Goal: Information Seeking & Learning: Understand process/instructions

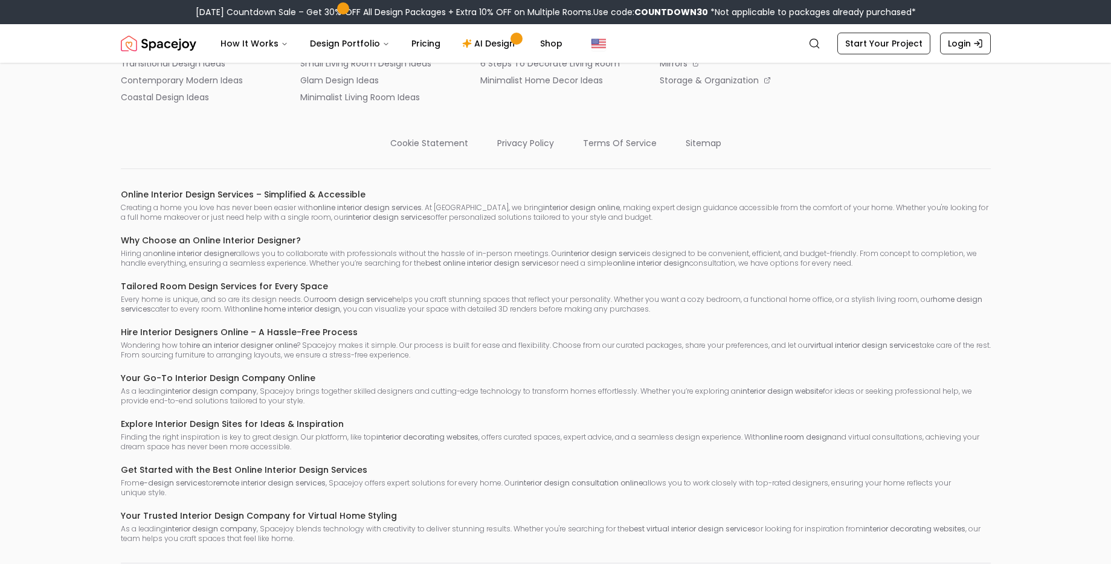
scroll to position [6693, 0]
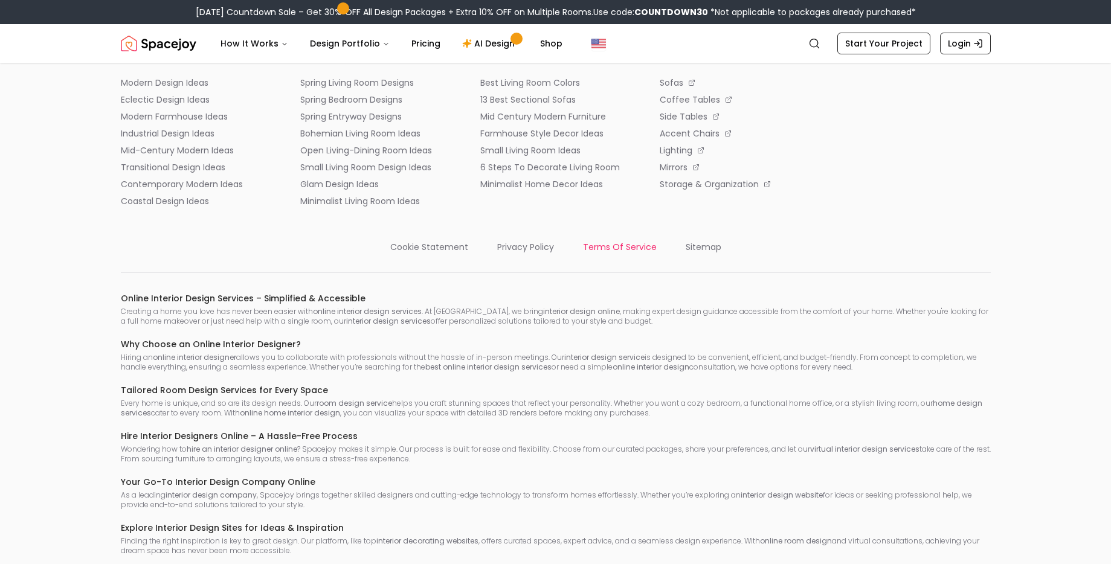
click at [618, 245] on p "terms of service" at bounding box center [620, 247] width 74 height 12
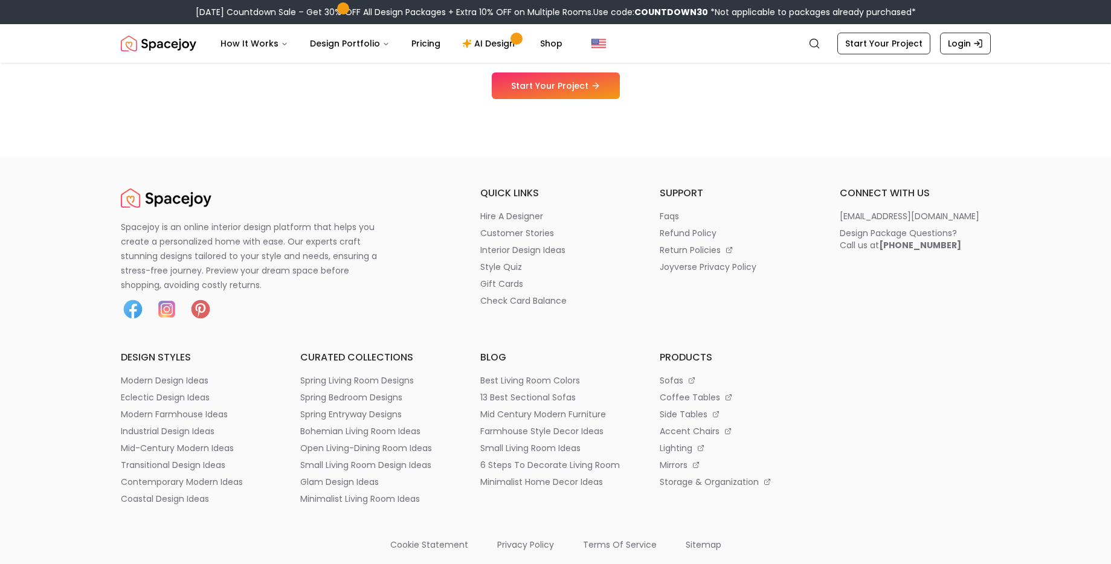
scroll to position [6410, 0]
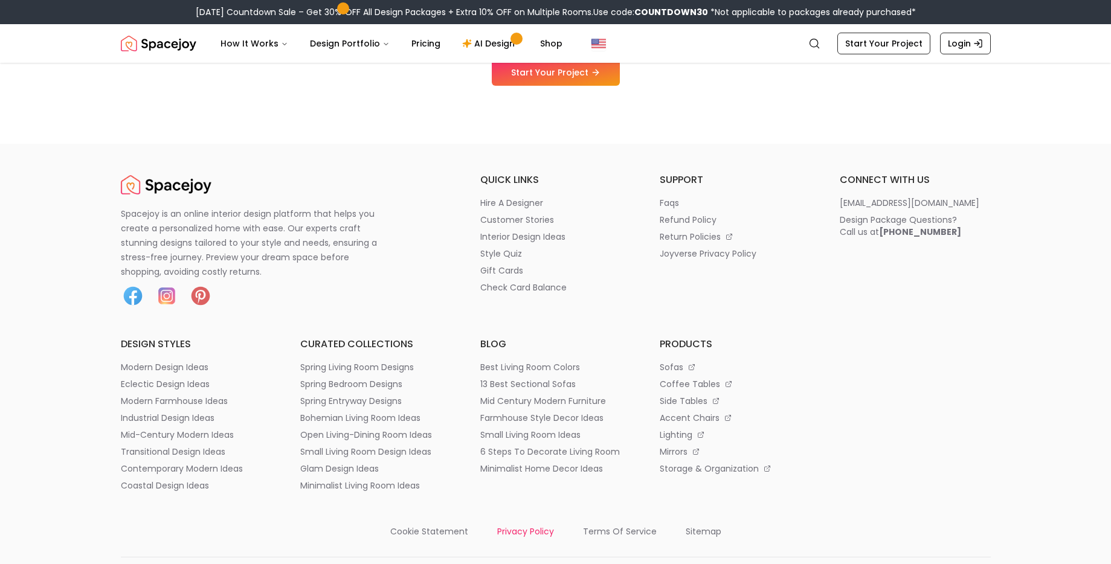
click at [509, 529] on p "privacy policy" at bounding box center [525, 532] width 57 height 12
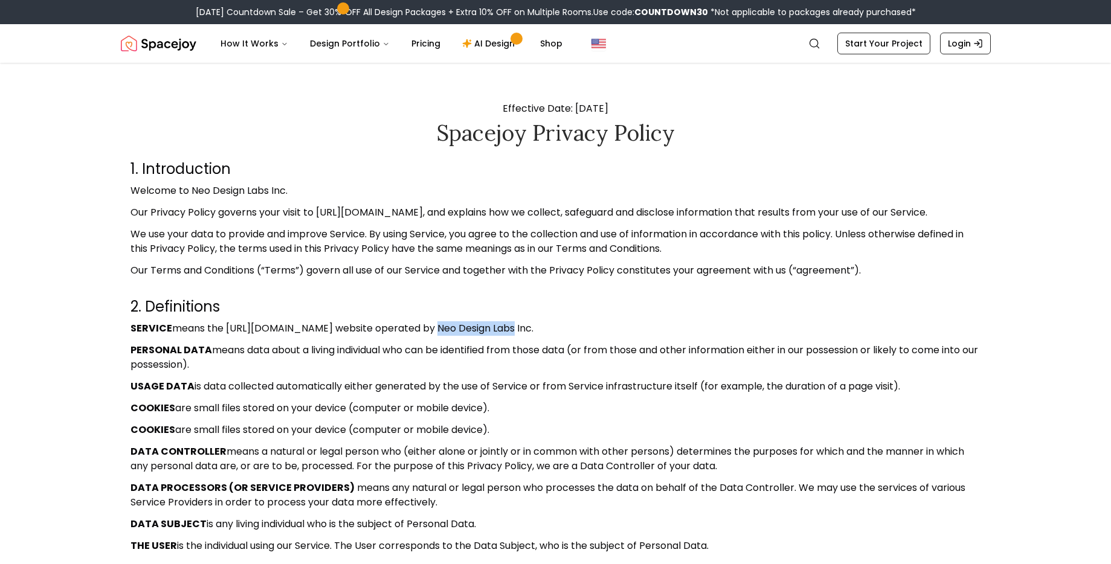
drag, startPoint x: 469, startPoint y: 326, endPoint x: 544, endPoint y: 323, distance: 75.0
click at [544, 323] on p "SERVICE means the [URL][DOMAIN_NAME] website operated by Neo Design Labs Inc." at bounding box center [556, 329] width 851 height 15
copy p "Neo Design Labs"
